Goal: Find specific page/section: Find specific page/section

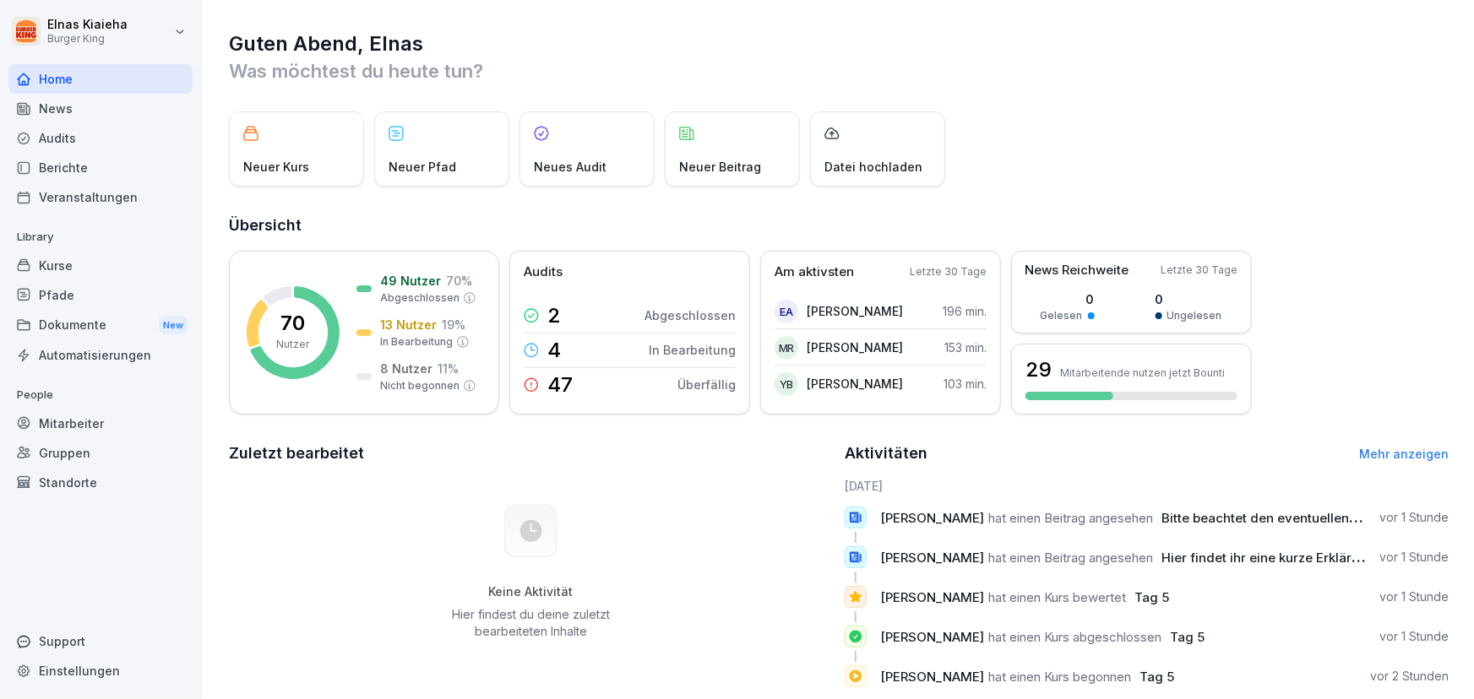
click at [84, 169] on div "Berichte" at bounding box center [100, 168] width 184 height 30
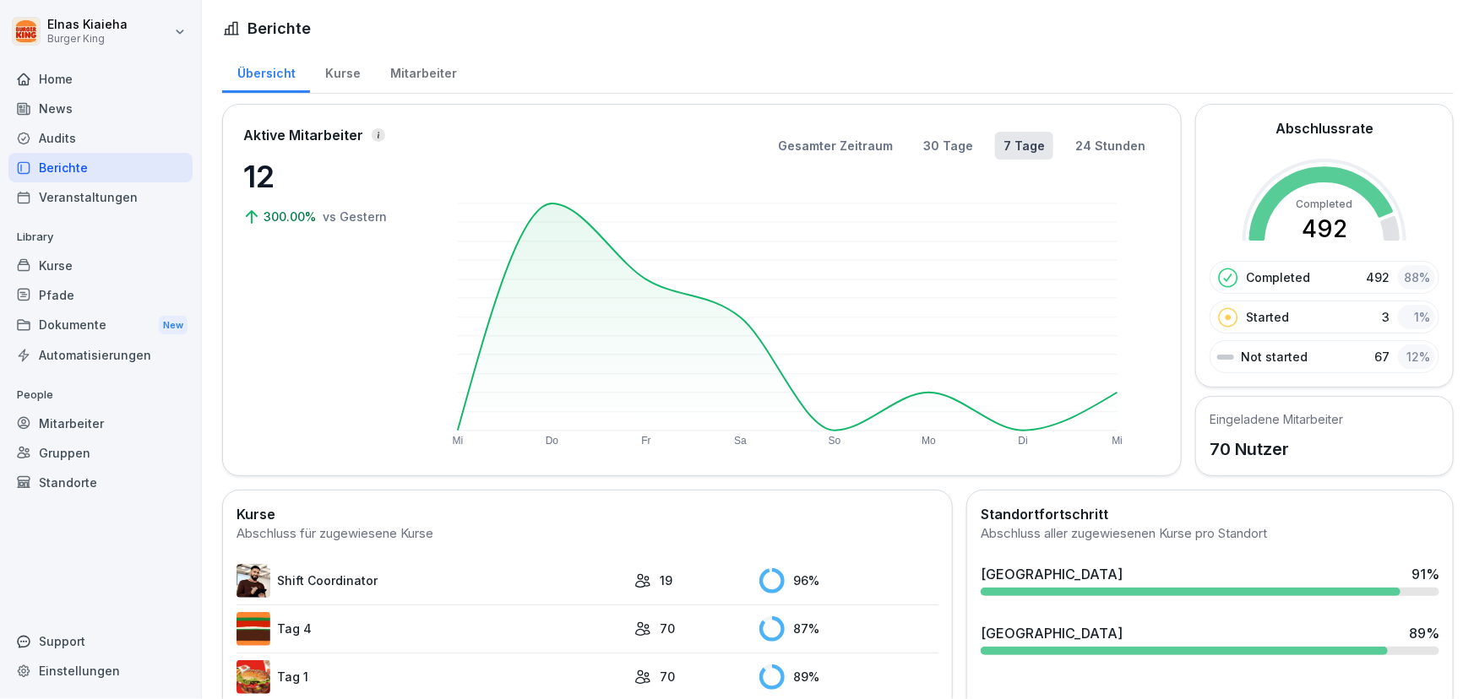
click at [103, 167] on div "Berichte" at bounding box center [100, 168] width 184 height 30
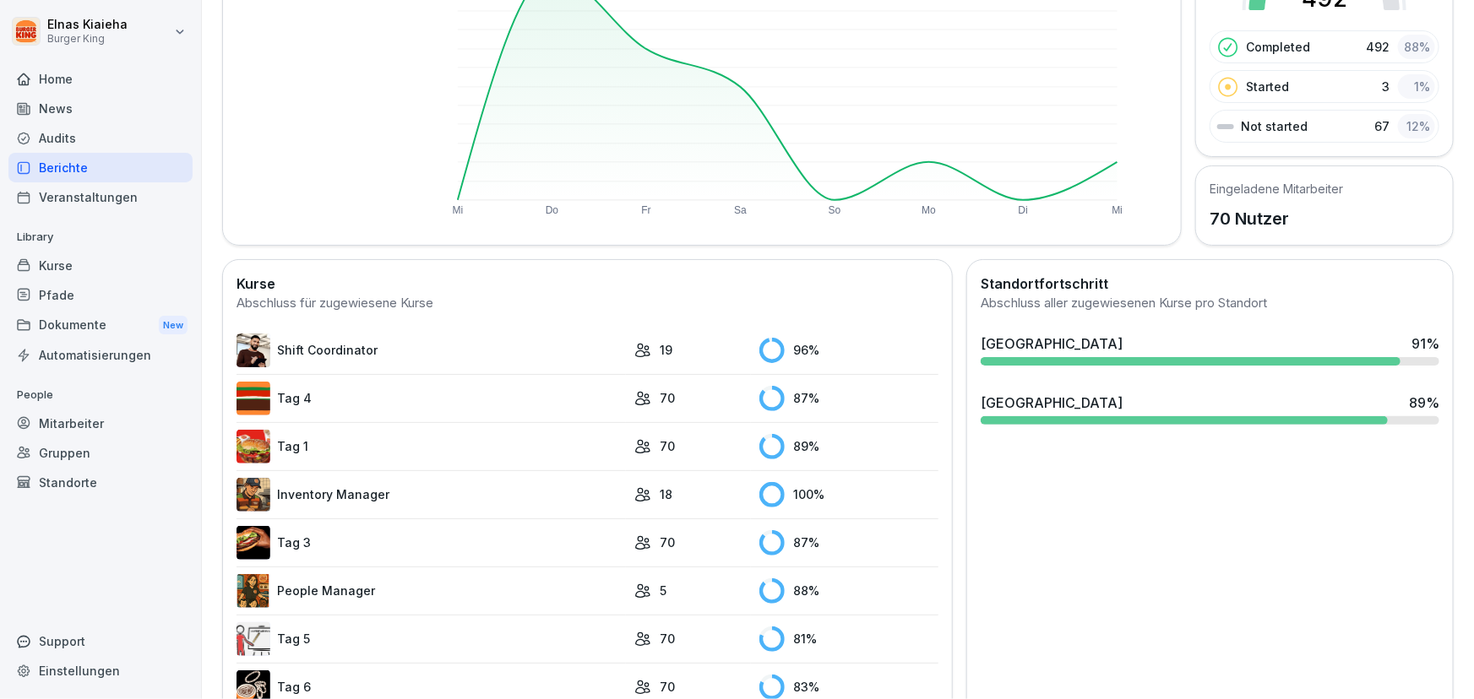
scroll to position [307, 0]
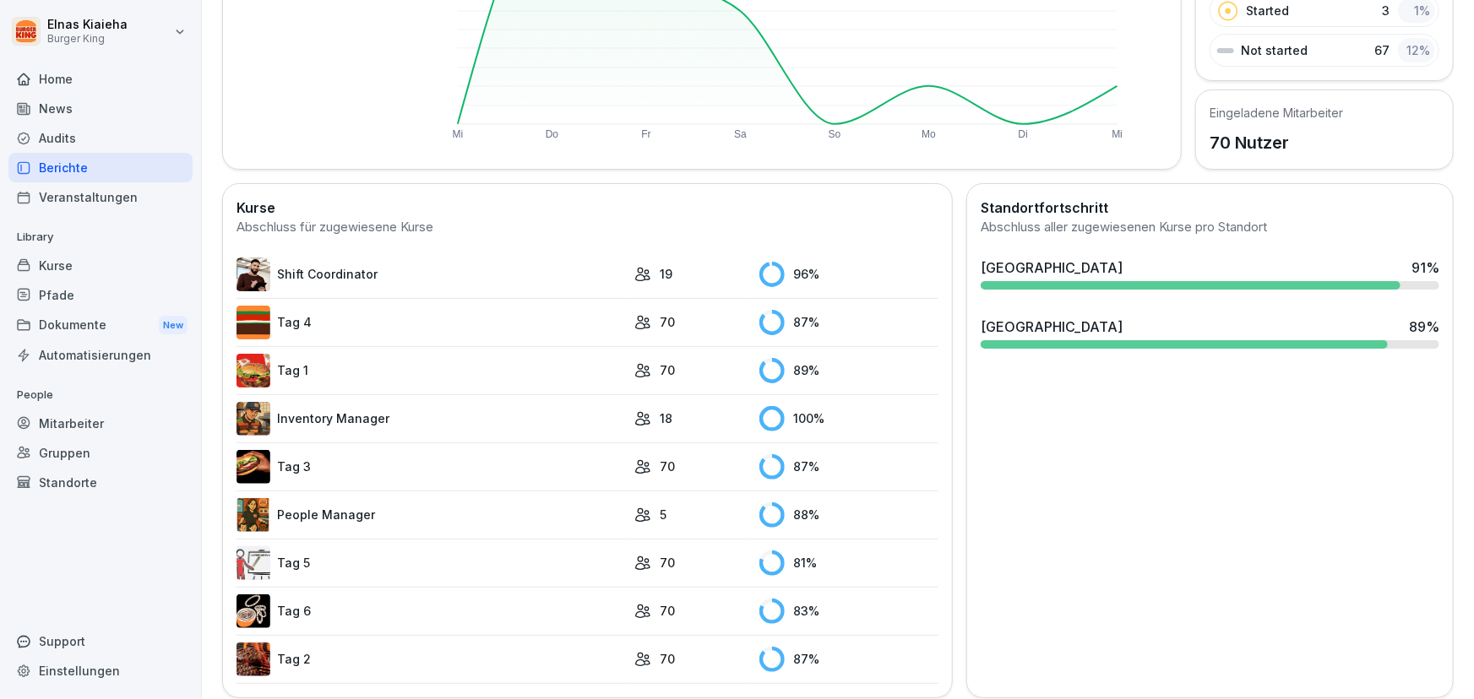
click at [335, 415] on link "Inventory Manager" at bounding box center [430, 419] width 389 height 34
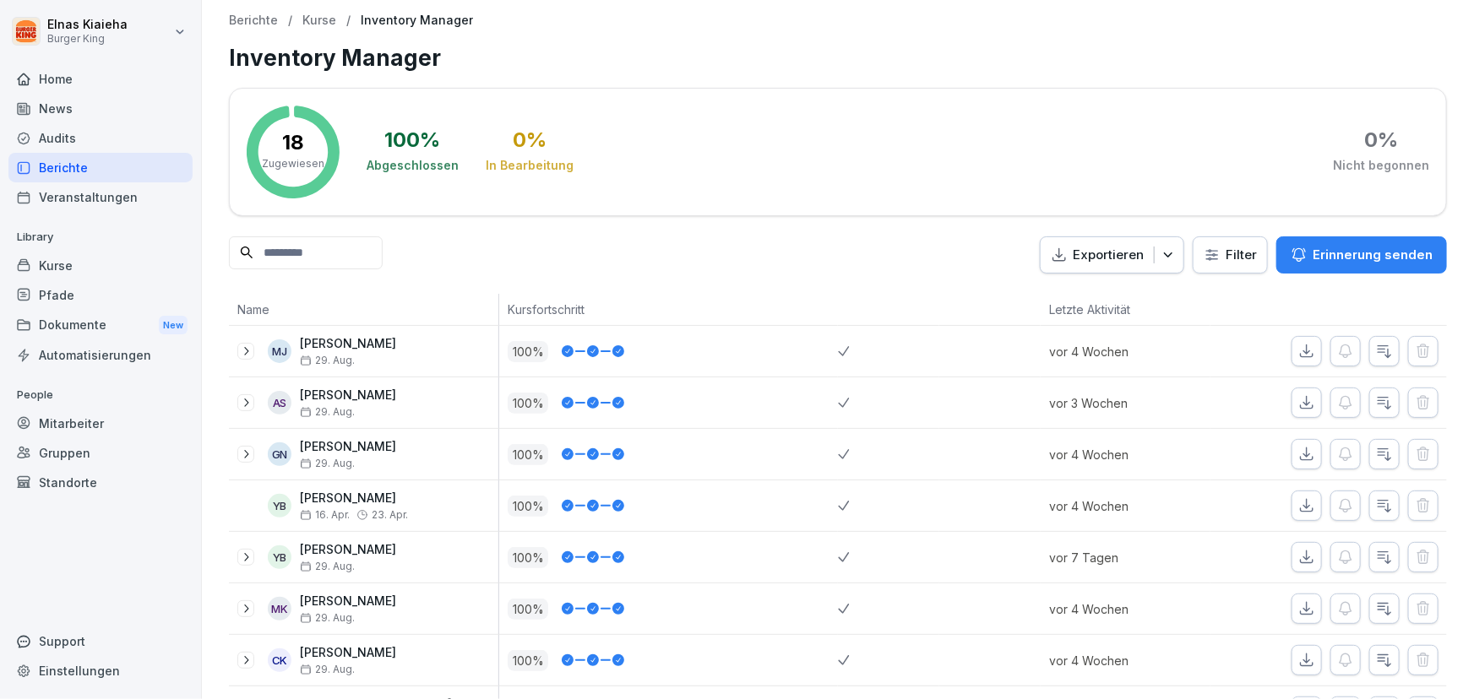
click at [57, 158] on div "Berichte" at bounding box center [100, 168] width 184 height 30
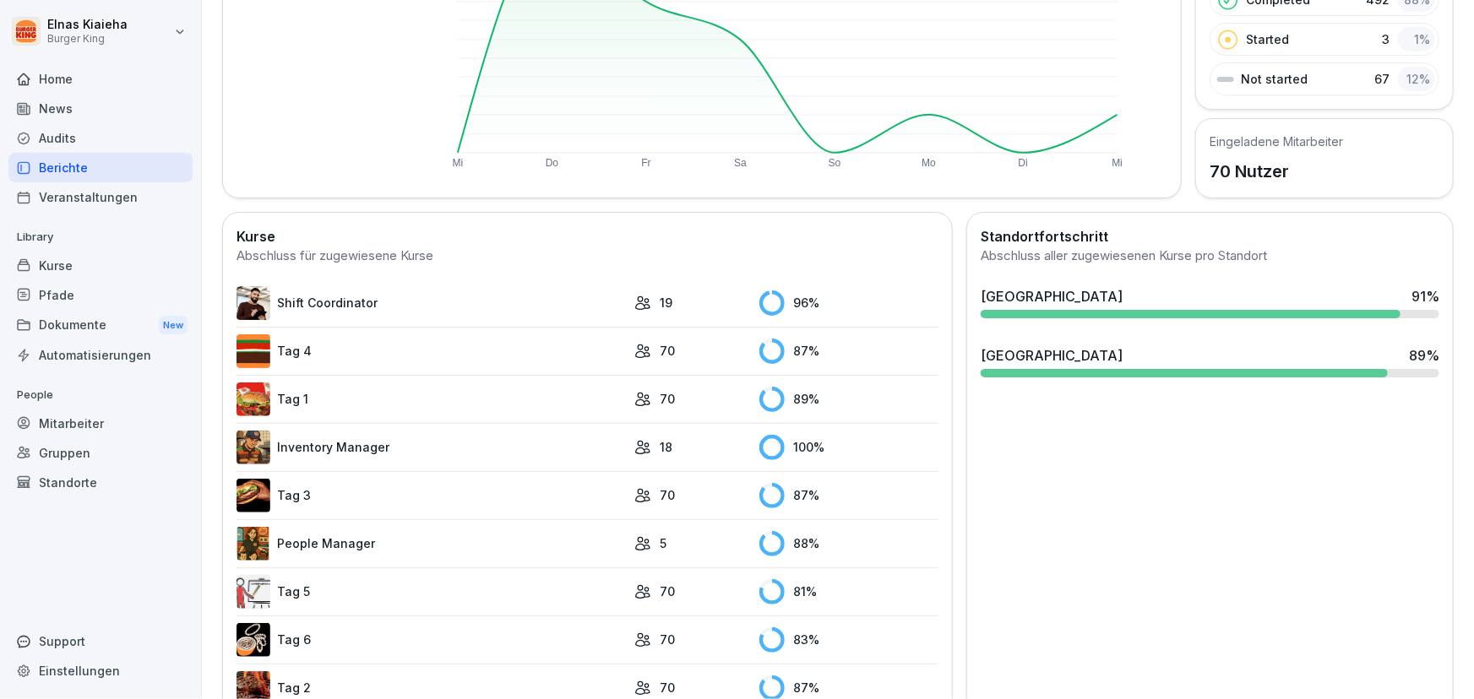
scroll to position [328, 0]
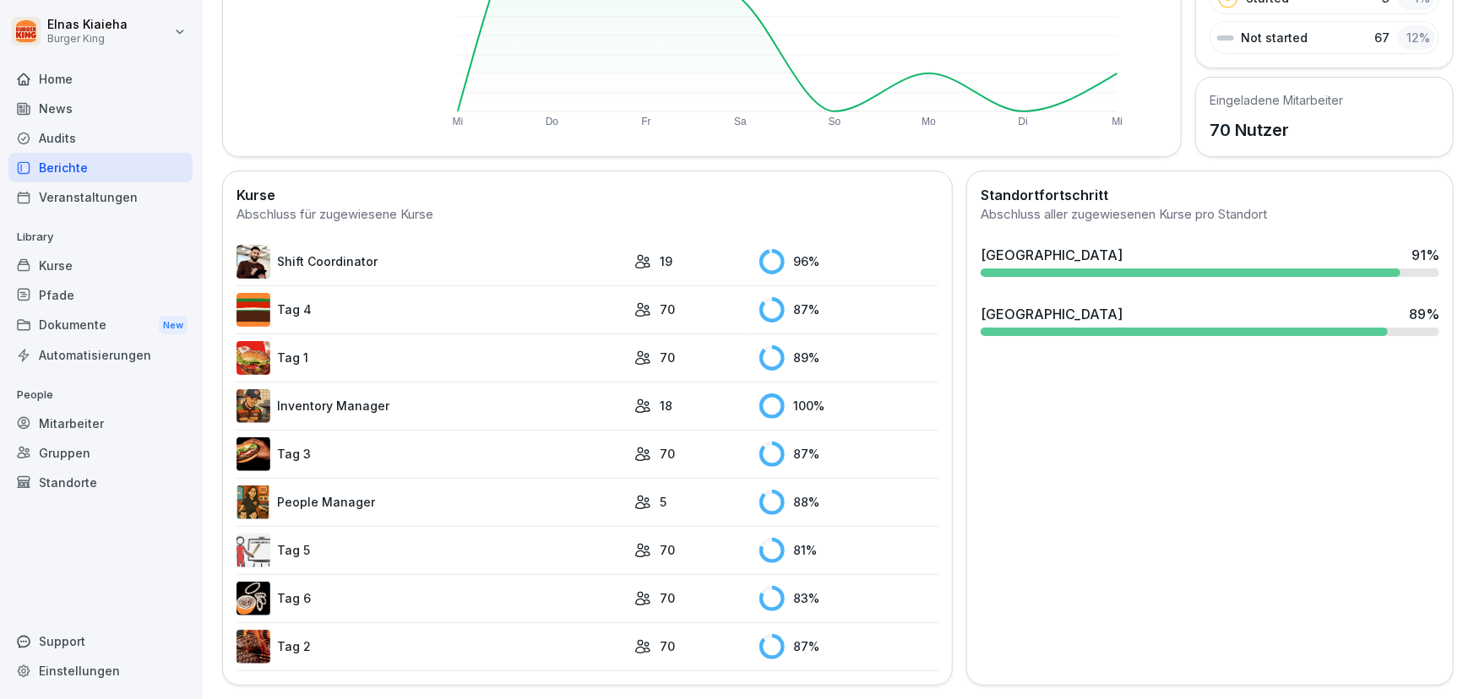
click at [304, 630] on link "Tag 2" at bounding box center [430, 647] width 389 height 34
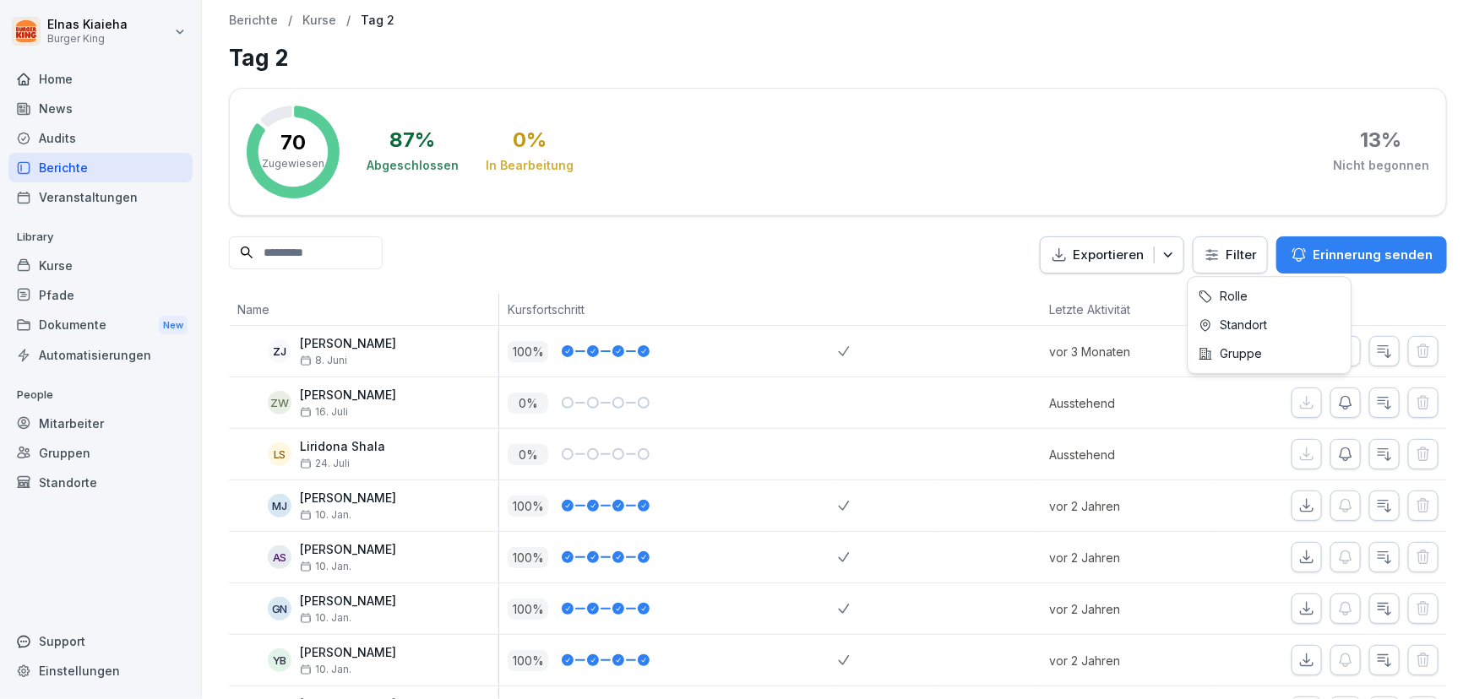
click at [1234, 253] on html "Elnas Kiaieha Burger King Home News Audits Berichte Veranstaltungen Library Kur…" at bounding box center [737, 349] width 1474 height 699
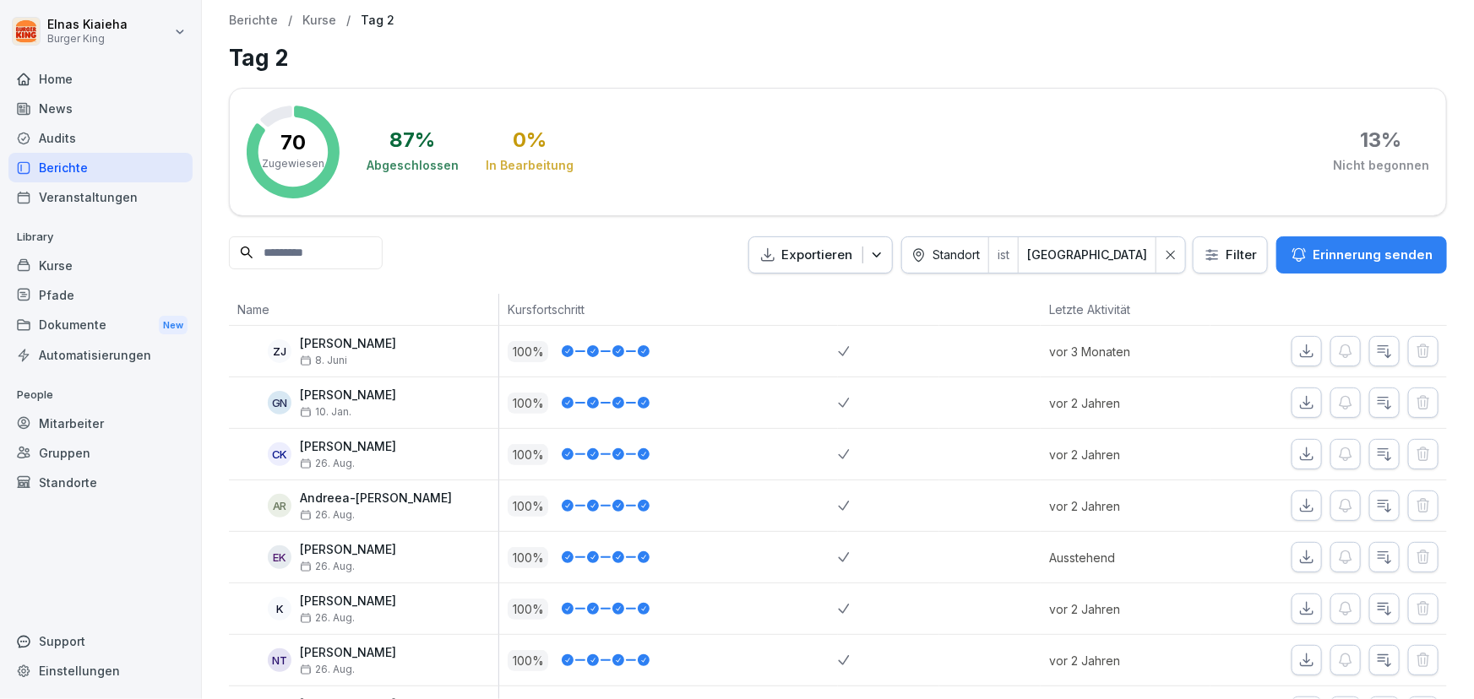
click at [94, 166] on div "Berichte" at bounding box center [100, 168] width 184 height 30
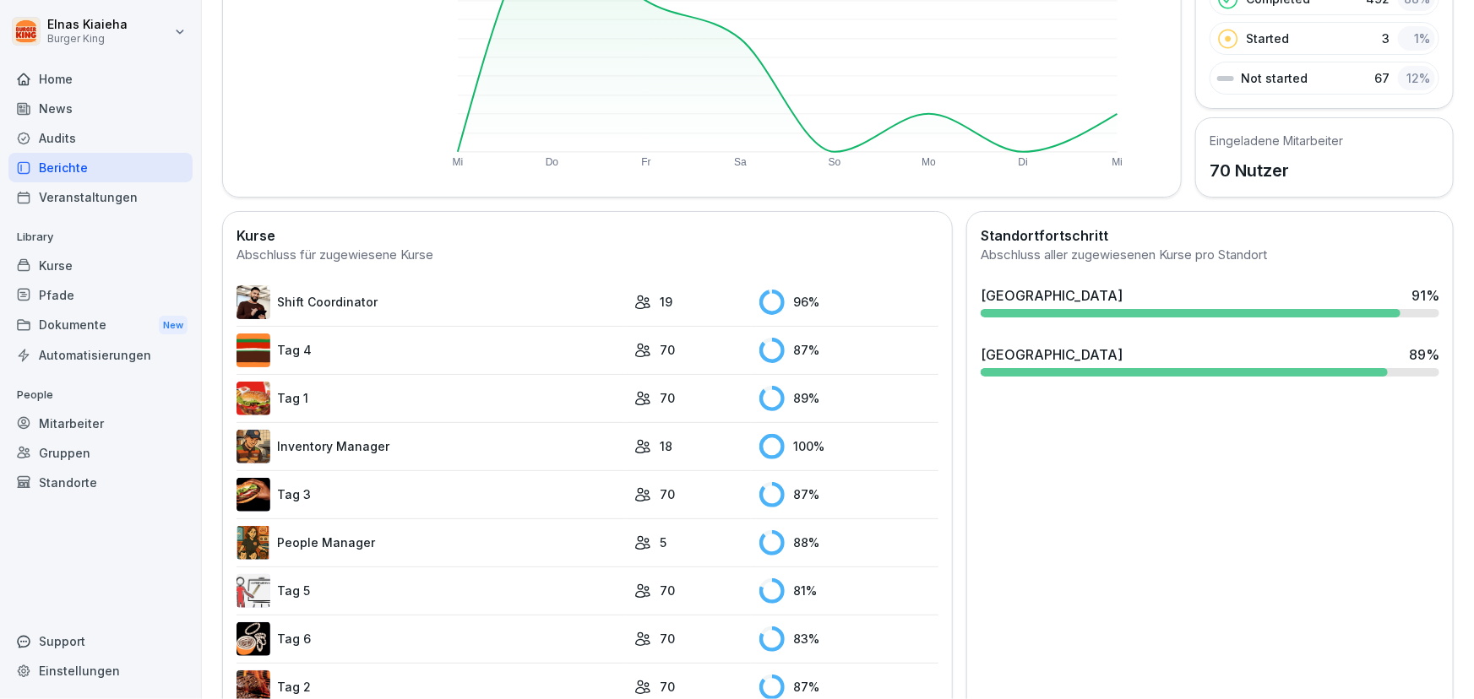
scroll to position [328, 0]
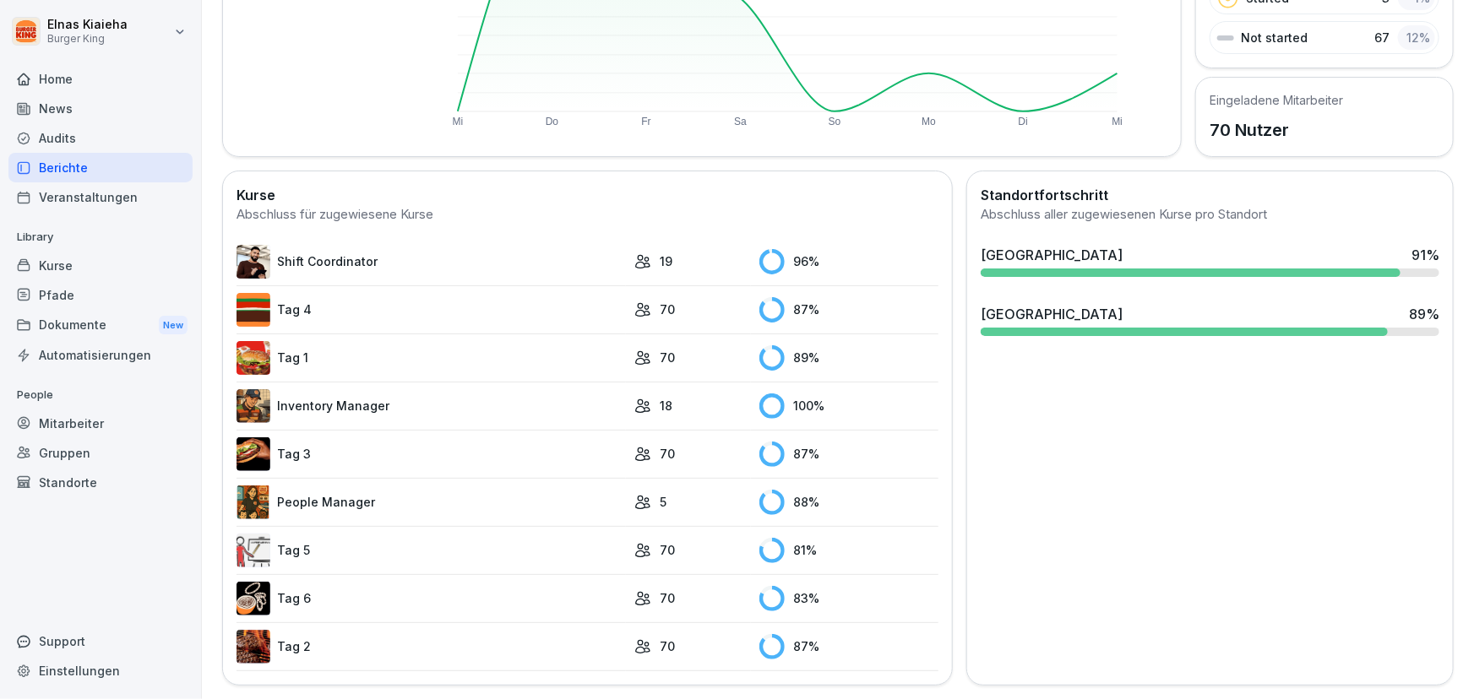
click at [331, 536] on link "Tag 5" at bounding box center [430, 551] width 389 height 34
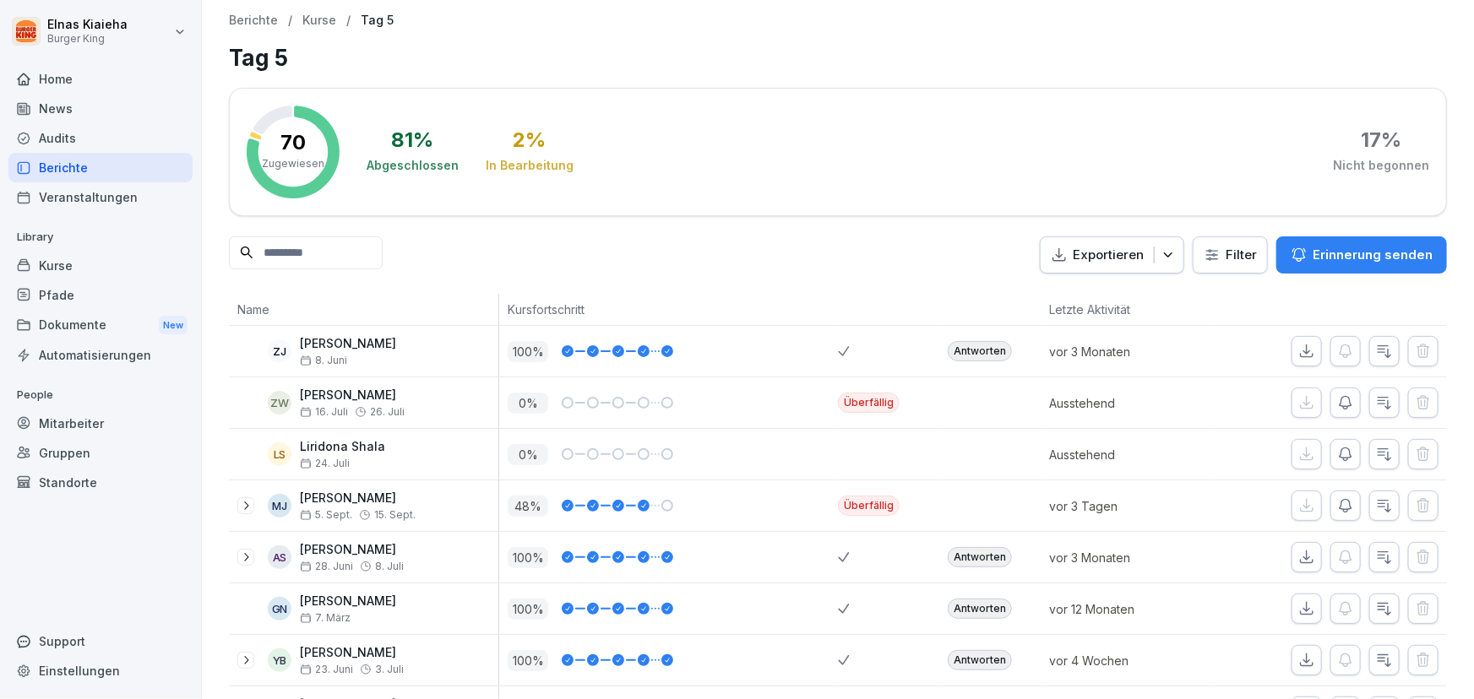
click at [1216, 256] on html "Elnas Kiaieha Burger King Home News Audits Berichte Veranstaltungen Library Kur…" at bounding box center [737, 349] width 1474 height 699
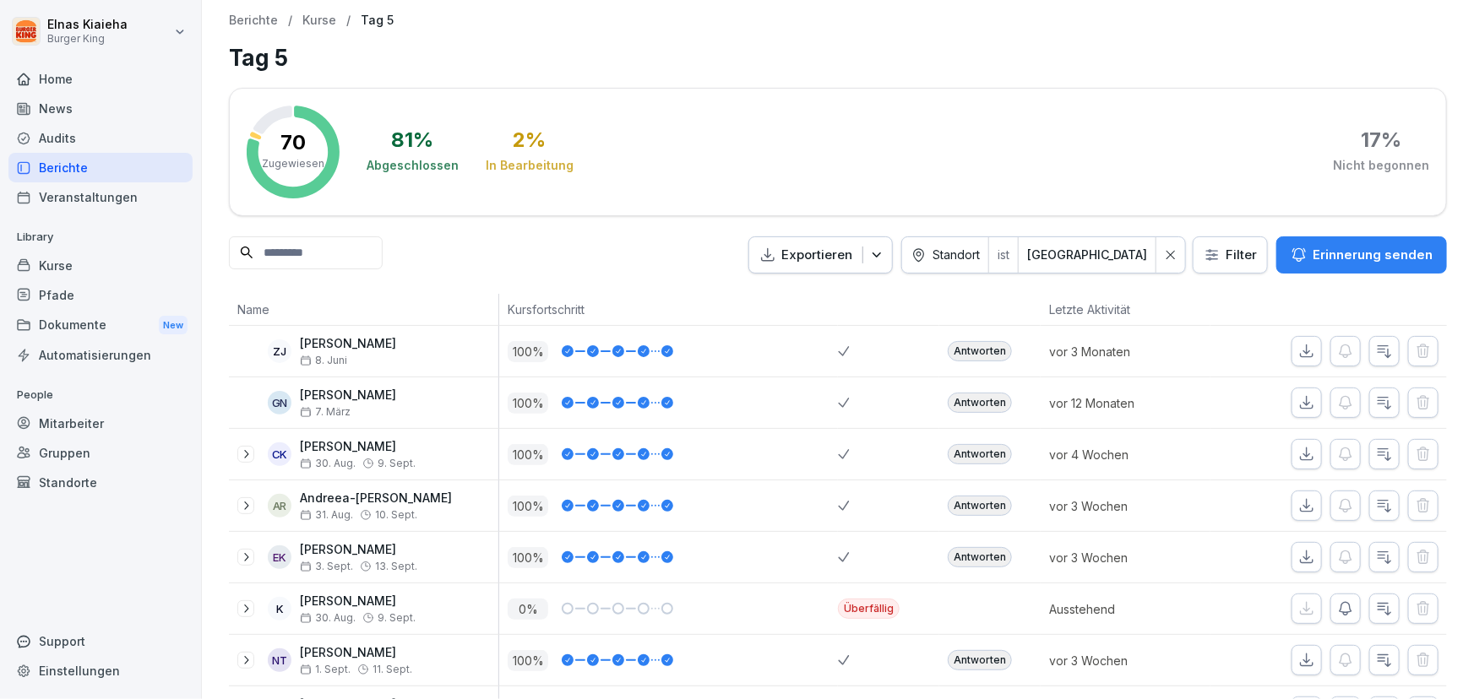
click at [295, 262] on input at bounding box center [306, 252] width 154 height 33
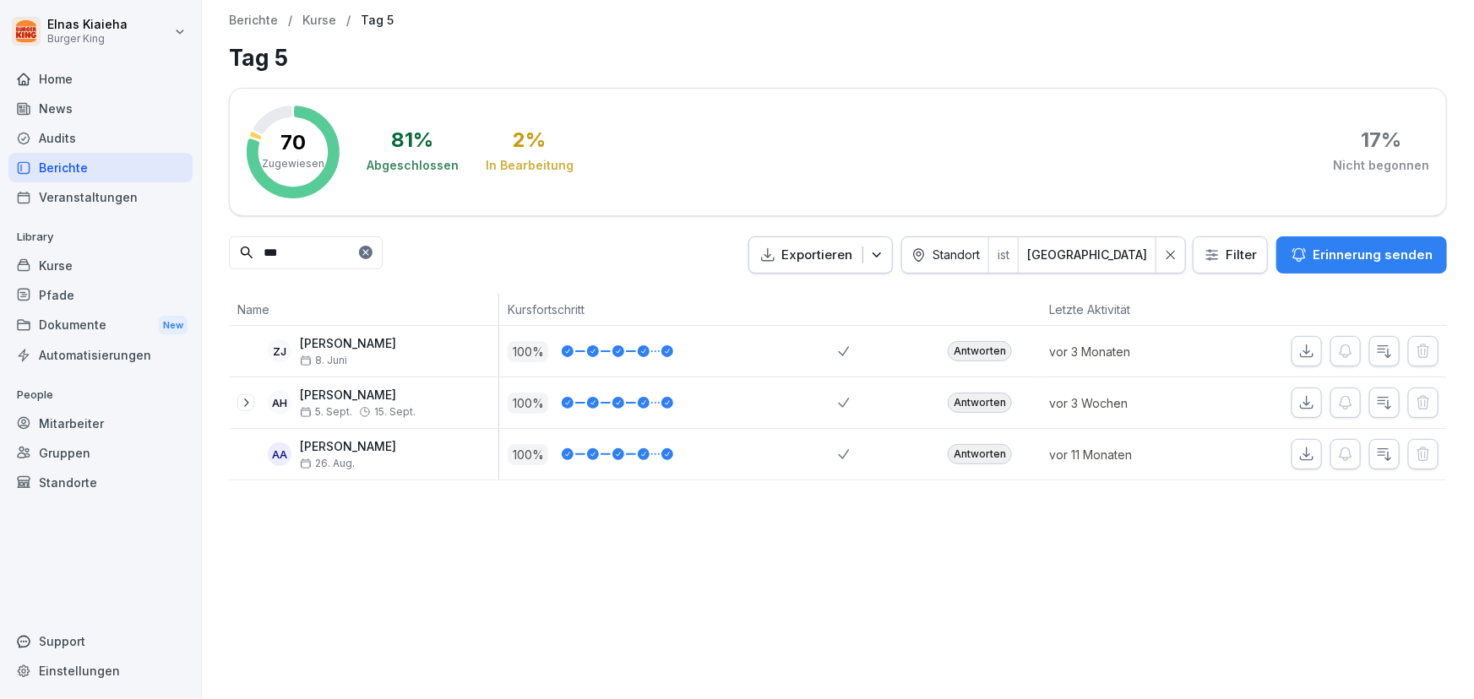
type input "***"
click at [1106, 253] on html "Elnas Kiaieha Burger King Home News Audits Berichte Veranstaltungen Library Kur…" at bounding box center [737, 349] width 1474 height 699
click at [127, 169] on html "Elnas Kiaieha Burger King Home News Audits Berichte Veranstaltungen Library Kur…" at bounding box center [737, 349] width 1474 height 699
click at [118, 169] on div "Berichte" at bounding box center [100, 168] width 184 height 30
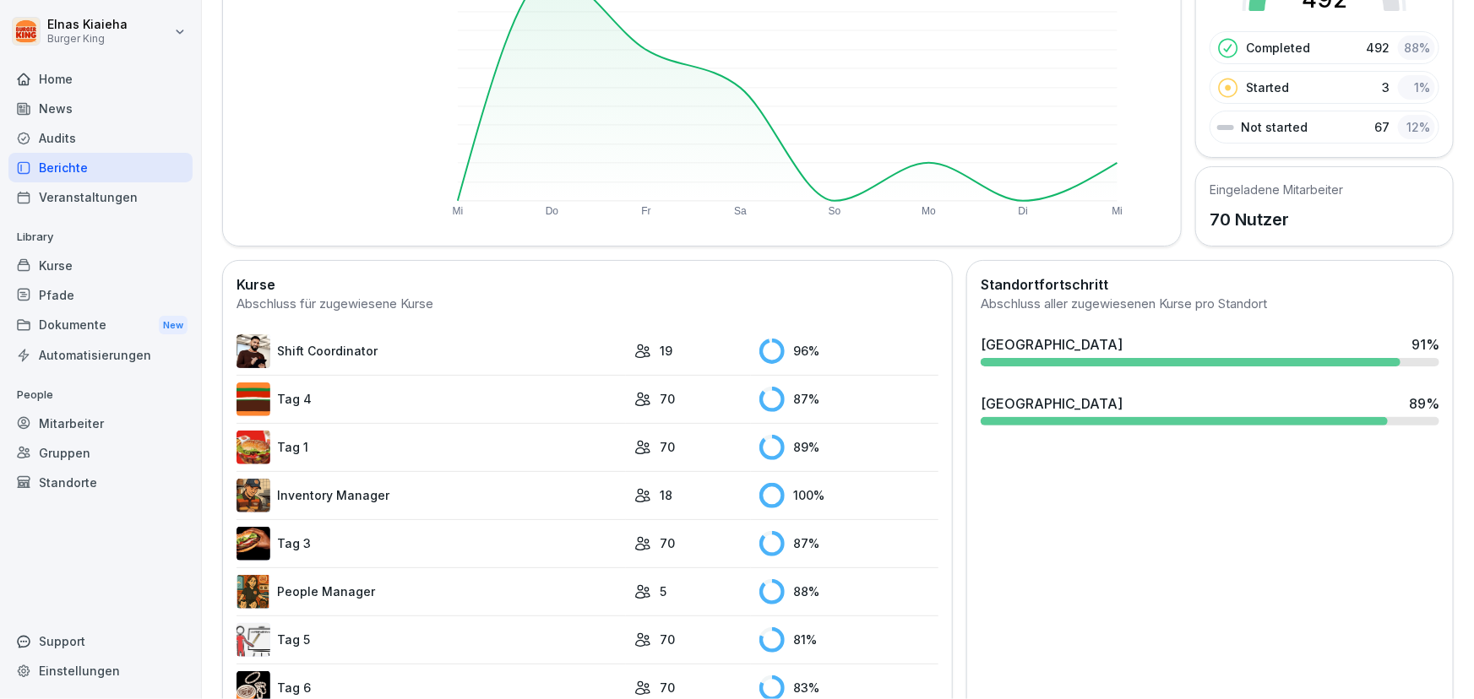
scroll to position [328, 0]
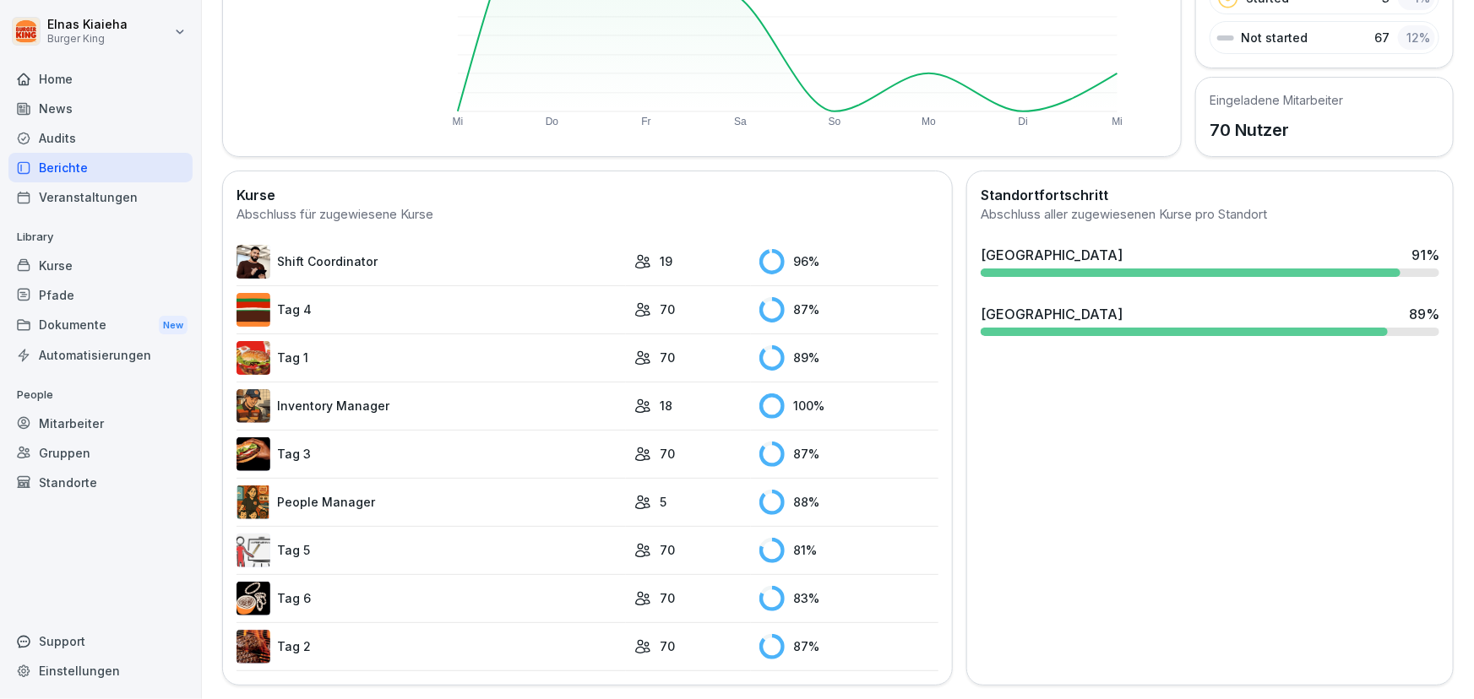
click at [302, 537] on link "Tag 5" at bounding box center [430, 551] width 389 height 34
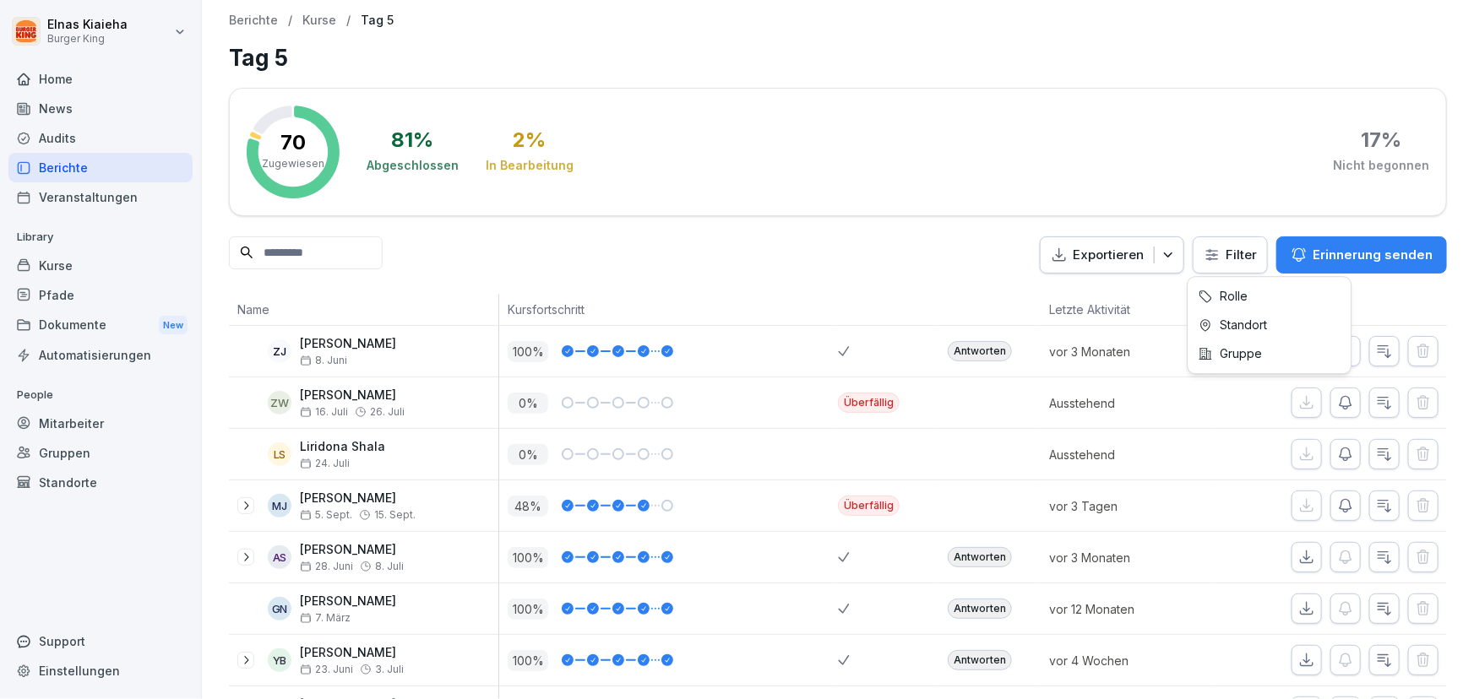
click at [1220, 255] on html "Elnas Kiaieha Burger King Home News Audits Berichte Veranstaltungen Library Kur…" at bounding box center [737, 349] width 1474 height 699
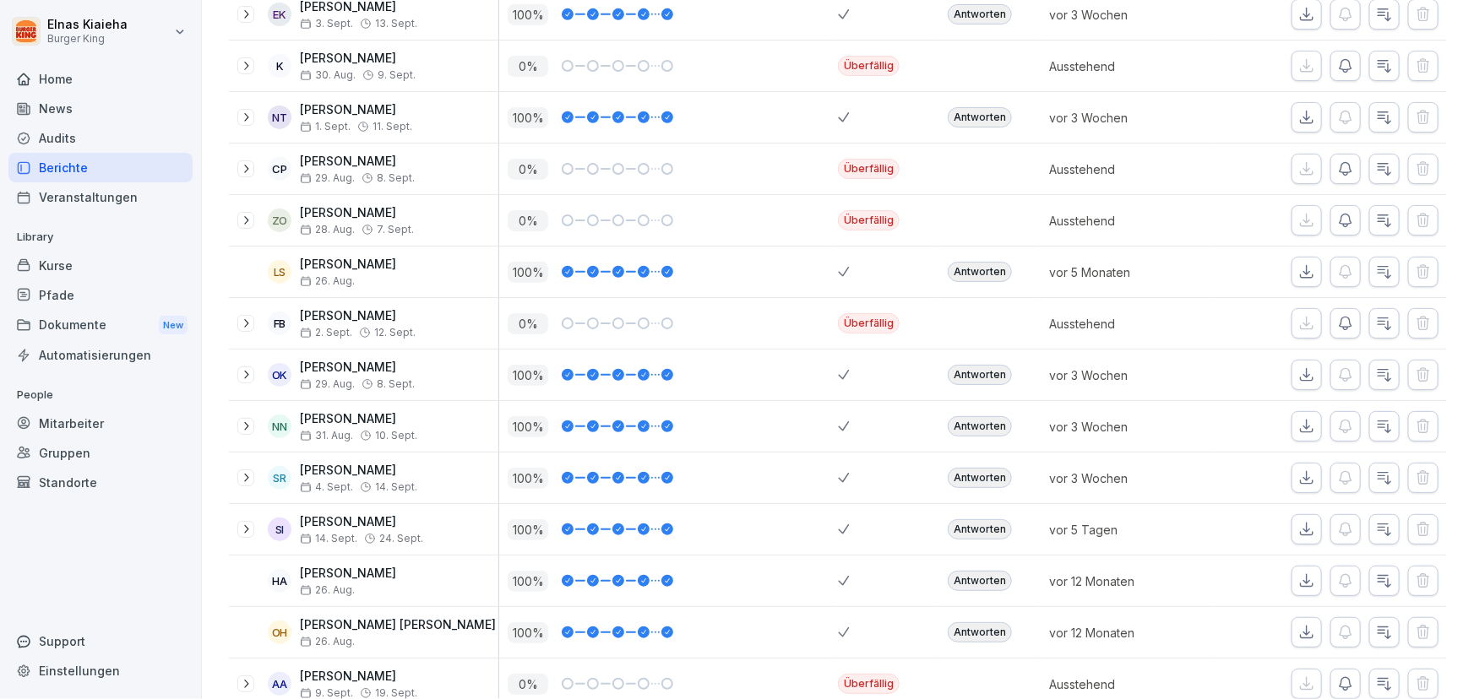
scroll to position [538, 0]
